Goal: Download file/media

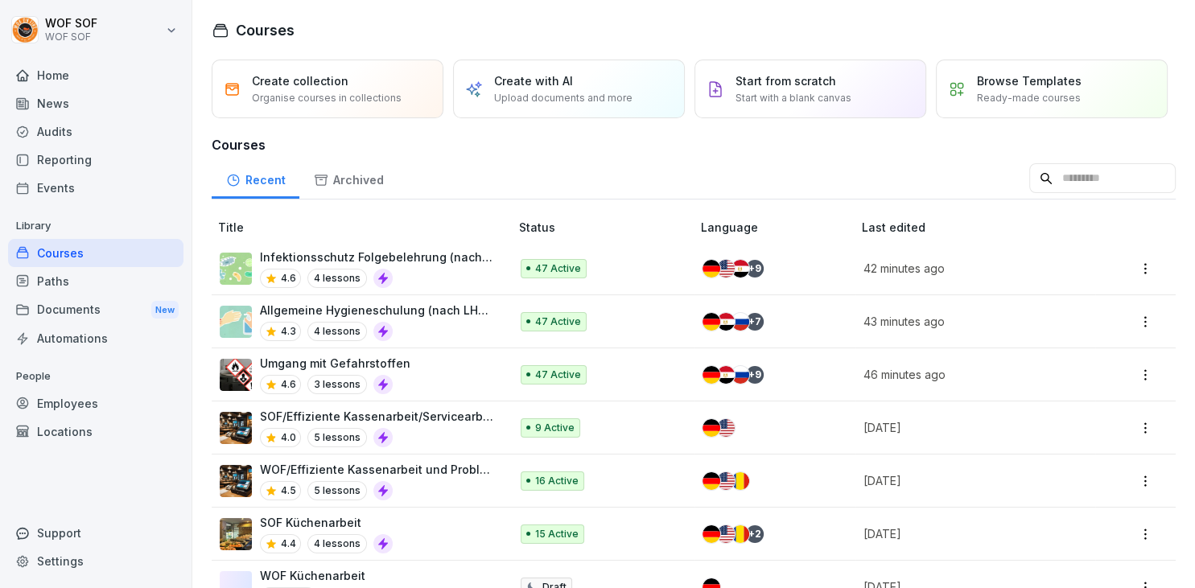
click at [119, 139] on div "Audits" at bounding box center [95, 132] width 175 height 28
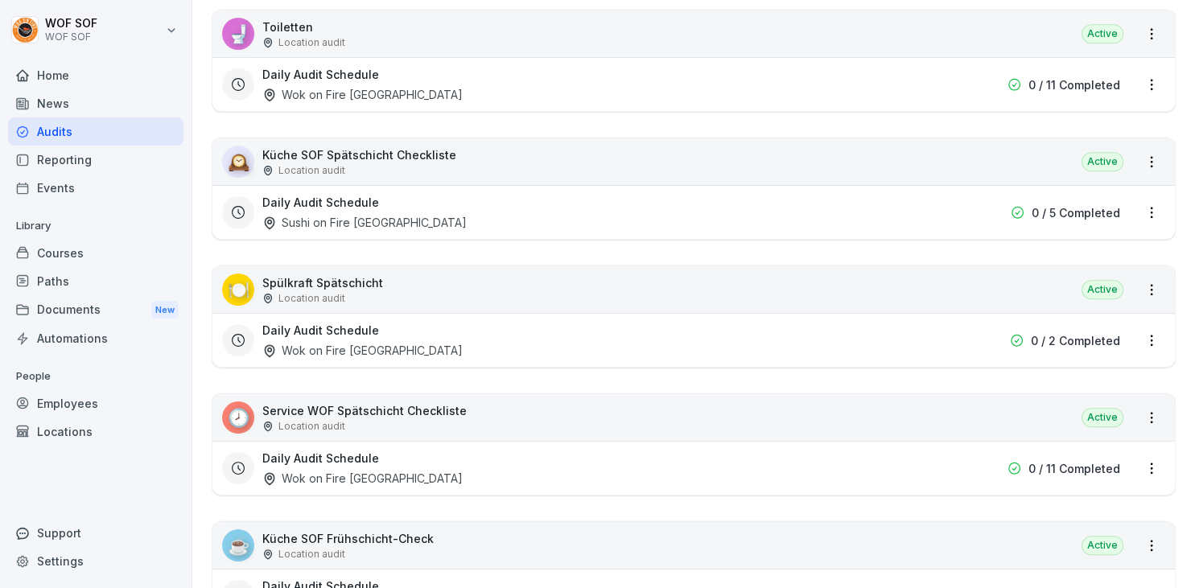
scroll to position [1451, 0]
click at [399, 407] on p "Service WOF Spätschicht Checkliste" at bounding box center [364, 411] width 204 height 17
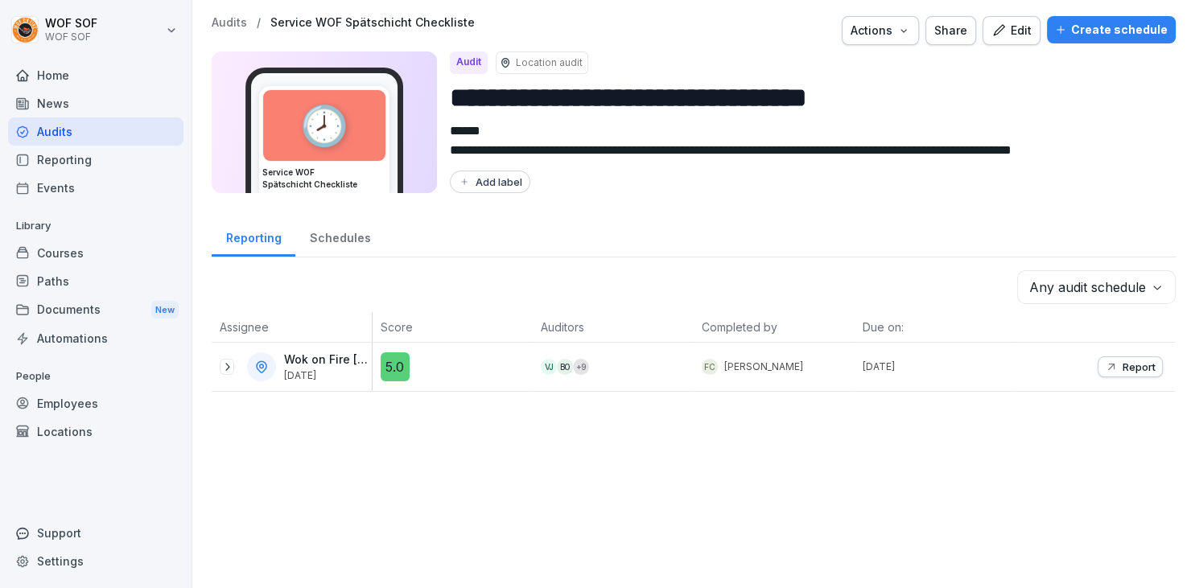
click at [1135, 368] on p "Report" at bounding box center [1139, 367] width 33 height 13
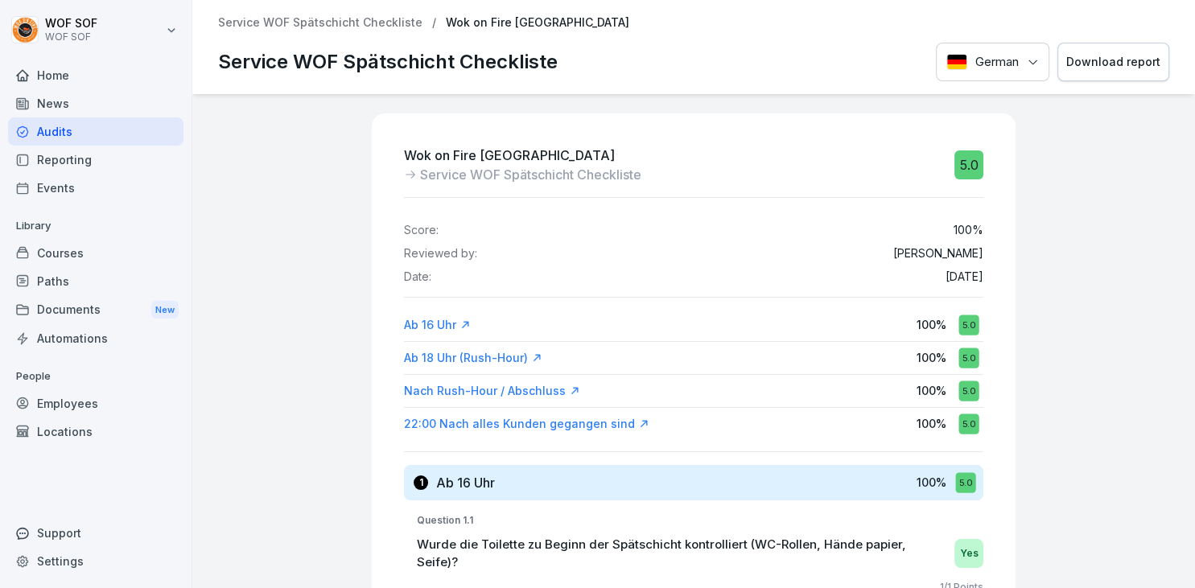
click at [974, 56] on div "German Download report" at bounding box center [1052, 62] width 233 height 39
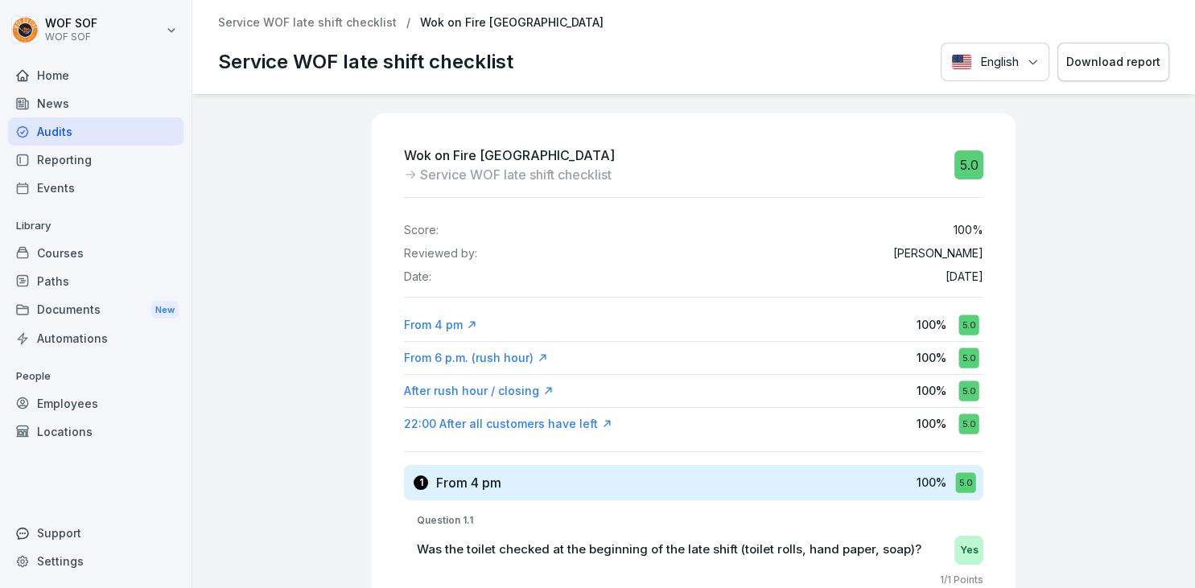
click at [1022, 63] on div "English Download report" at bounding box center [1055, 62] width 229 height 39
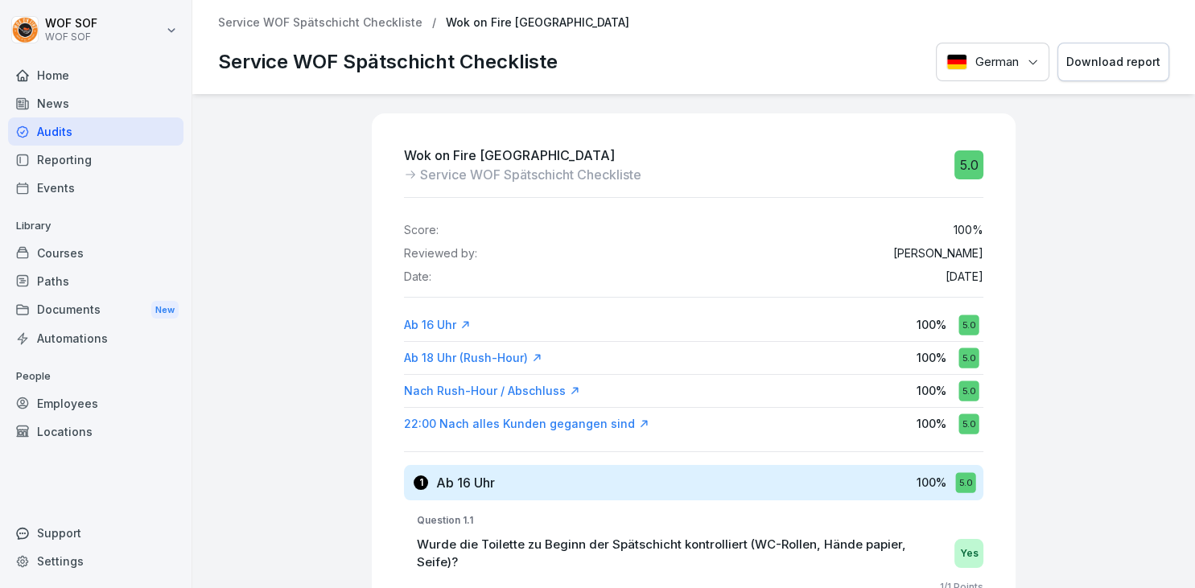
click at [345, 27] on p "Service WOF Spätschicht Checkliste" at bounding box center [320, 23] width 204 height 14
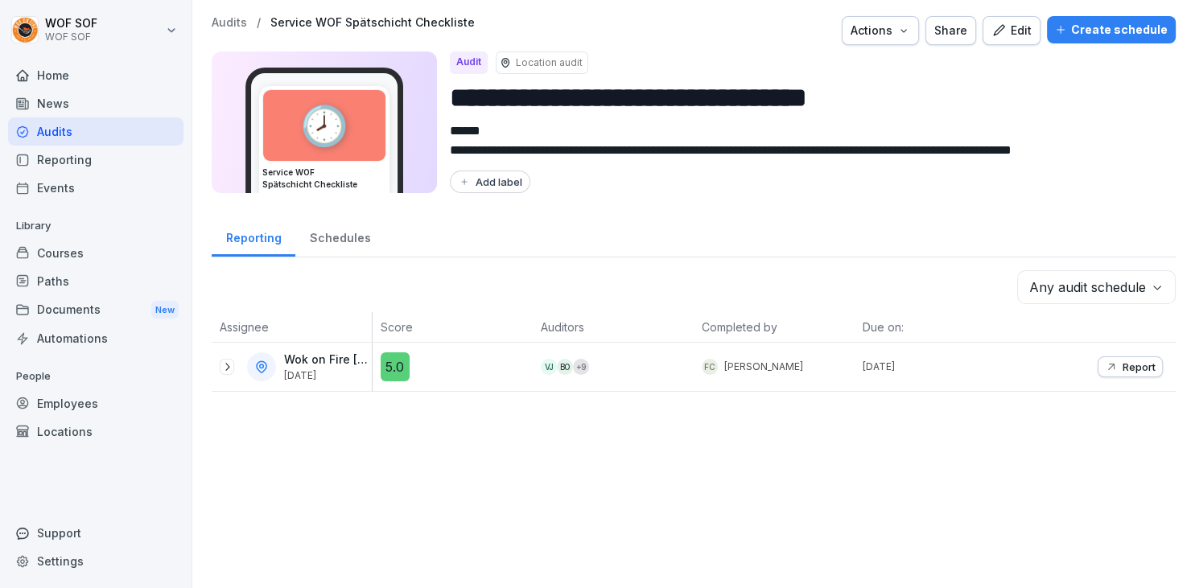
click at [96, 252] on div "Courses" at bounding box center [95, 253] width 175 height 28
